Goal: Task Accomplishment & Management: Use online tool/utility

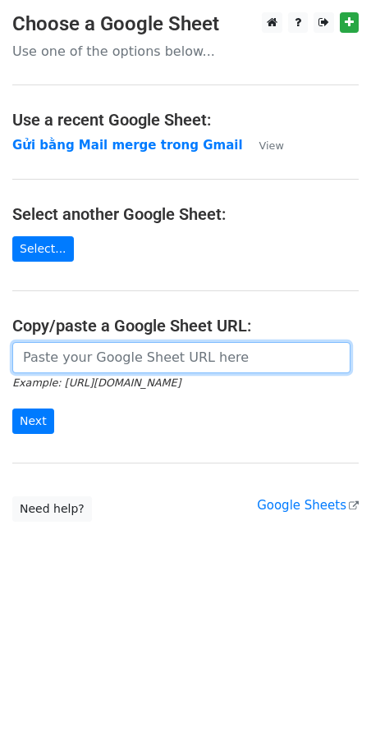
click at [140, 358] on input "url" at bounding box center [181, 357] width 338 height 31
paste input "[URL][DOMAIN_NAME]"
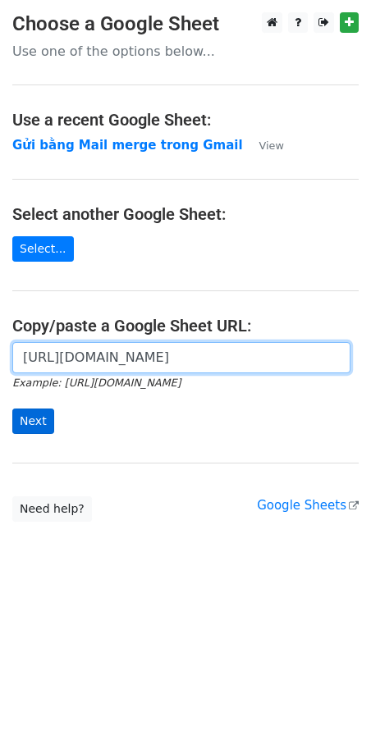
type input "[URL][DOMAIN_NAME]"
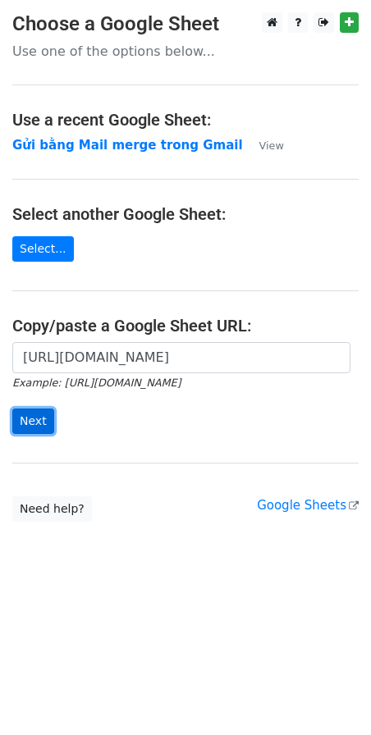
click at [38, 419] on input "Next" at bounding box center [33, 420] width 42 height 25
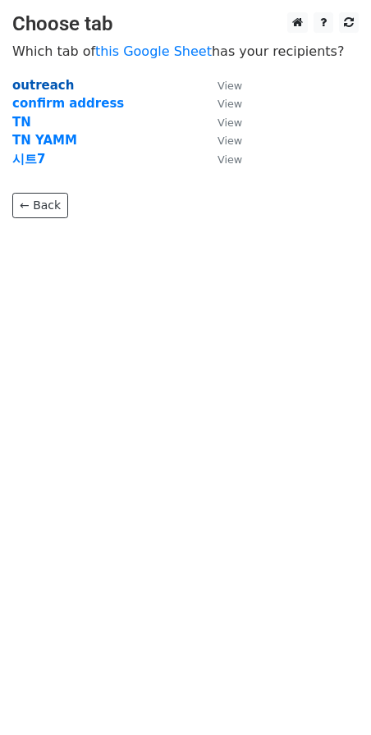
click at [51, 79] on strong "outreach" at bounding box center [42, 85] width 61 height 15
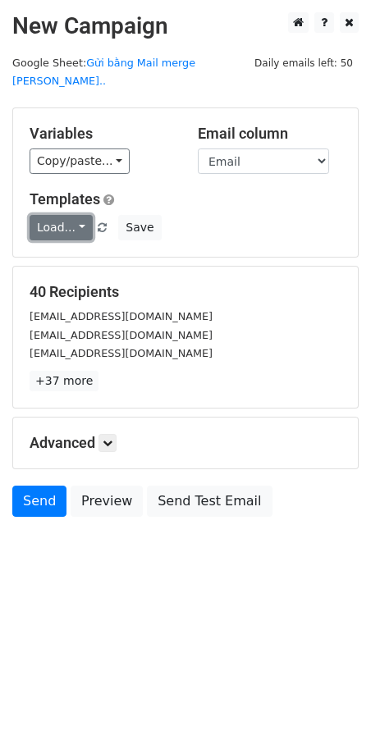
click at [79, 215] on link "Load..." at bounding box center [61, 227] width 63 height 25
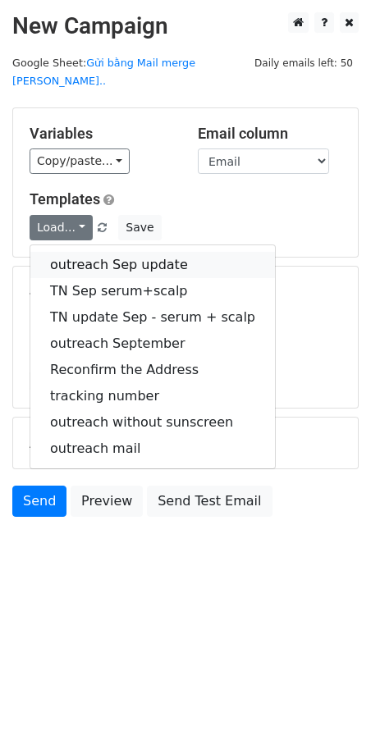
click at [95, 252] on link "outreach Sep update" at bounding box center [152, 265] width 244 height 26
